Goal: Obtain resource: Download file/media

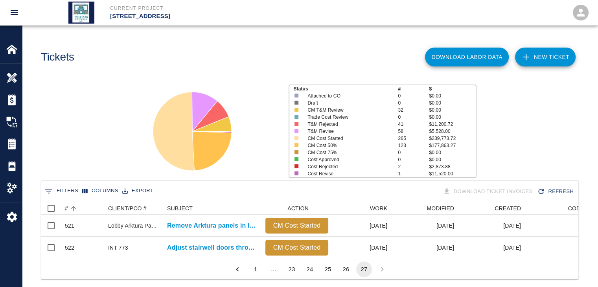
scroll to position [57, 531]
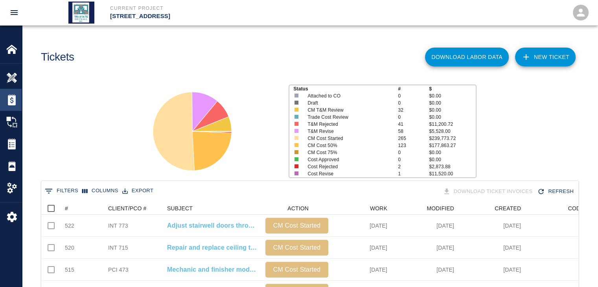
click at [10, 98] on img at bounding box center [11, 99] width 11 height 11
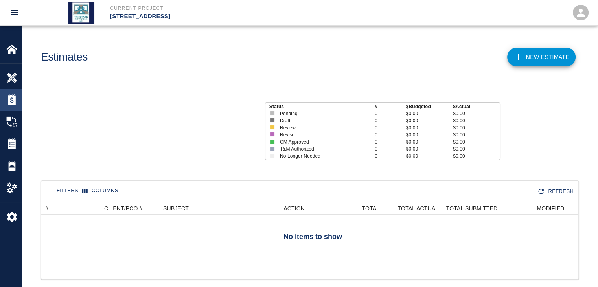
scroll to position [57, 531]
click at [9, 142] on img at bounding box center [11, 143] width 11 height 11
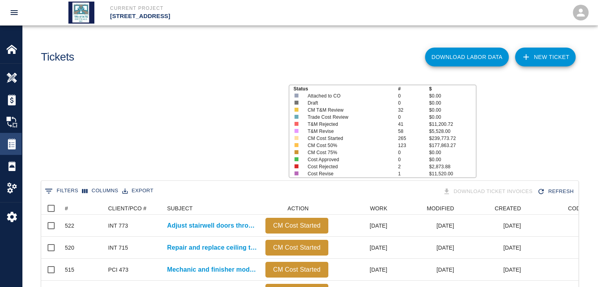
scroll to position [453, 531]
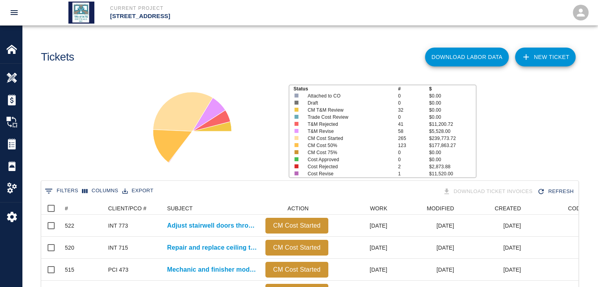
click at [63, 201] on div "0 Filters Columns Export Download Ticket Invoices Refresh" at bounding box center [309, 192] width 537 height 22
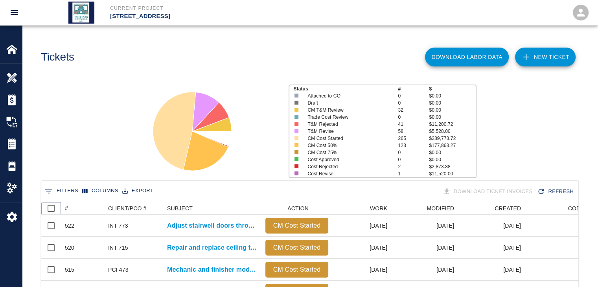
click at [63, 204] on icon at bounding box center [60, 208] width 9 height 9
click at [69, 206] on button "Sort" at bounding box center [73, 208] width 11 height 11
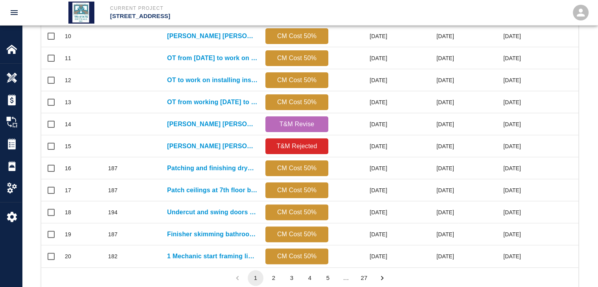
scroll to position [414, 0]
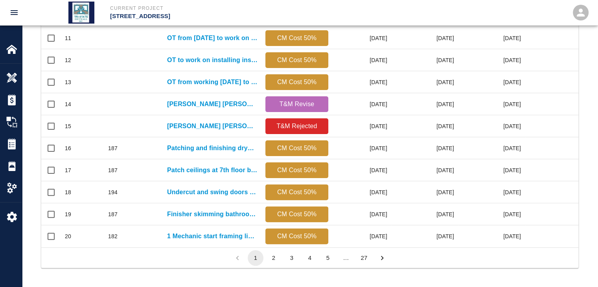
click at [363, 256] on button "27" at bounding box center [364, 258] width 16 height 16
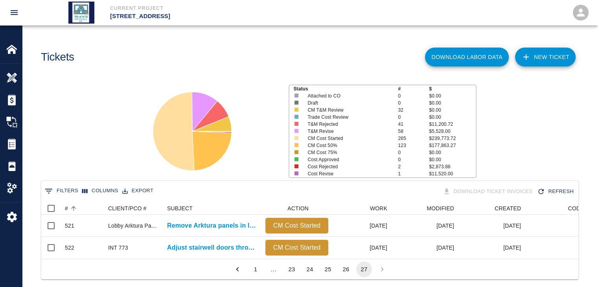
scroll to position [0, 0]
click at [260, 276] on button "1" at bounding box center [256, 269] width 16 height 16
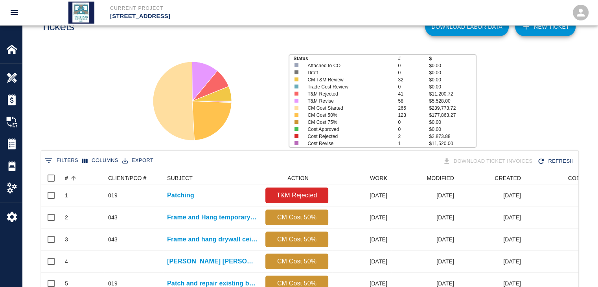
scroll to position [39, 0]
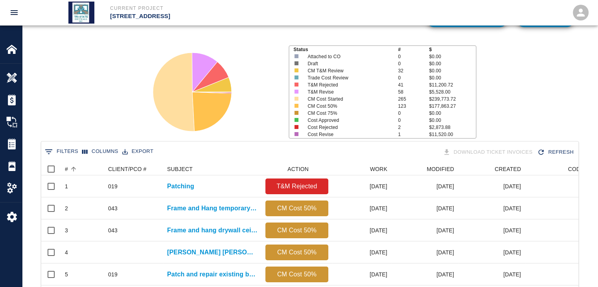
click at [147, 155] on button "Export" at bounding box center [137, 151] width 35 height 12
click at [146, 167] on li "Download as CSV" at bounding box center [152, 168] width 64 height 14
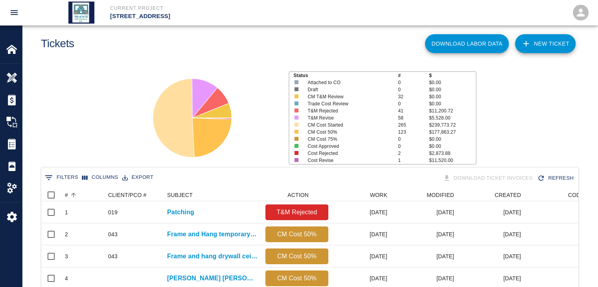
scroll to position [0, 0]
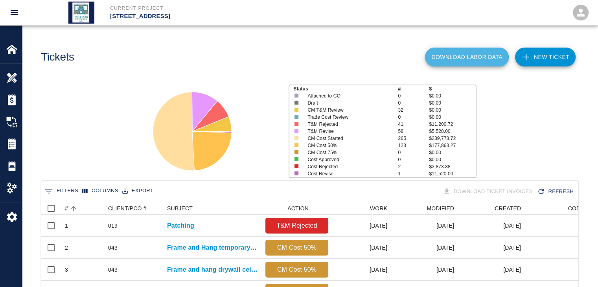
click at [486, 60] on button "Download Labor Data" at bounding box center [467, 57] width 84 height 19
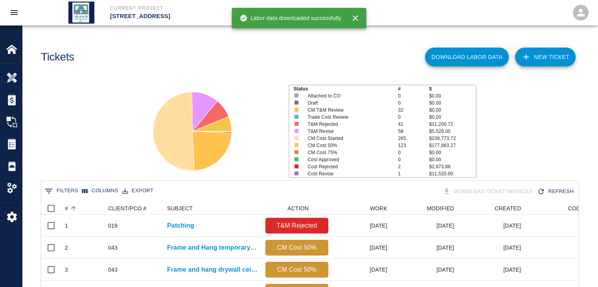
click at [492, 64] on button "Download Labor Data" at bounding box center [467, 57] width 84 height 19
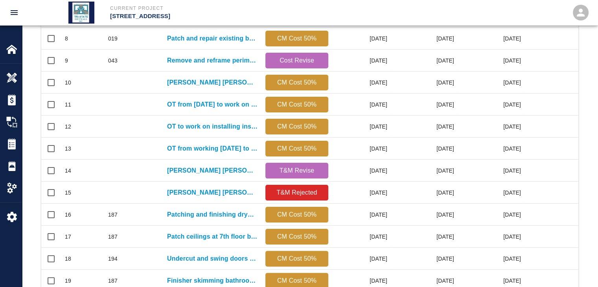
scroll to position [414, 0]
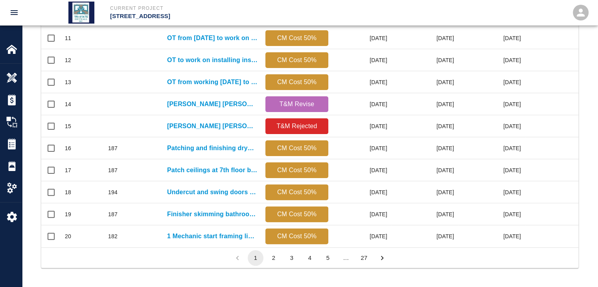
click at [365, 258] on button "27" at bounding box center [364, 258] width 16 height 16
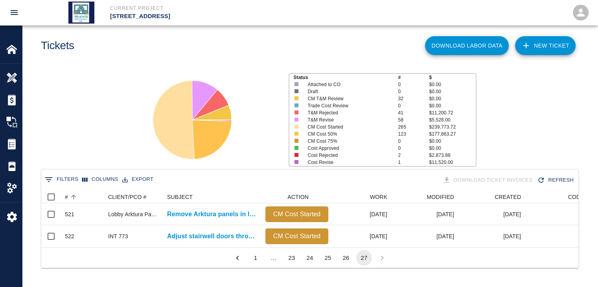
click at [345, 254] on button "26" at bounding box center [346, 258] width 16 height 16
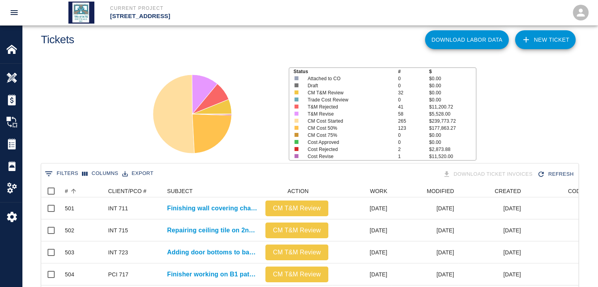
scroll to position [453, 531]
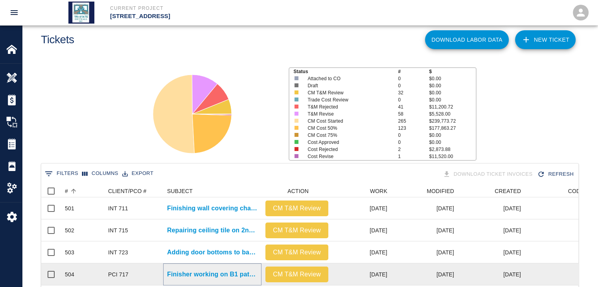
click at [232, 271] on p "Finisher working on B1 patches." at bounding box center [212, 274] width 90 height 9
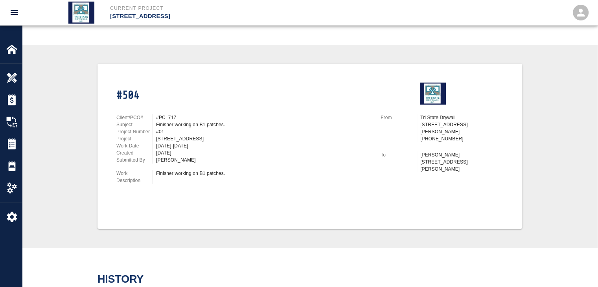
scroll to position [267, 0]
